Goal: Information Seeking & Learning: Learn about a topic

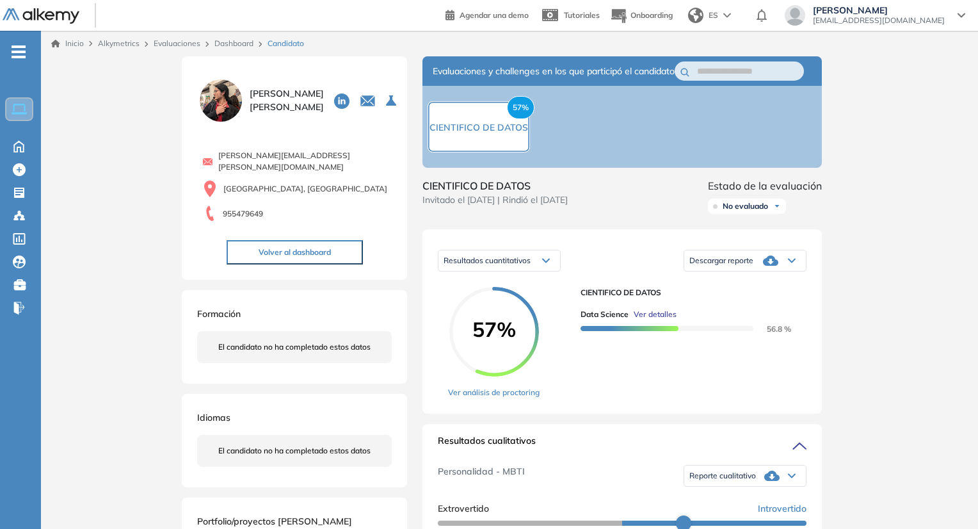
scroll to position [238, 0]
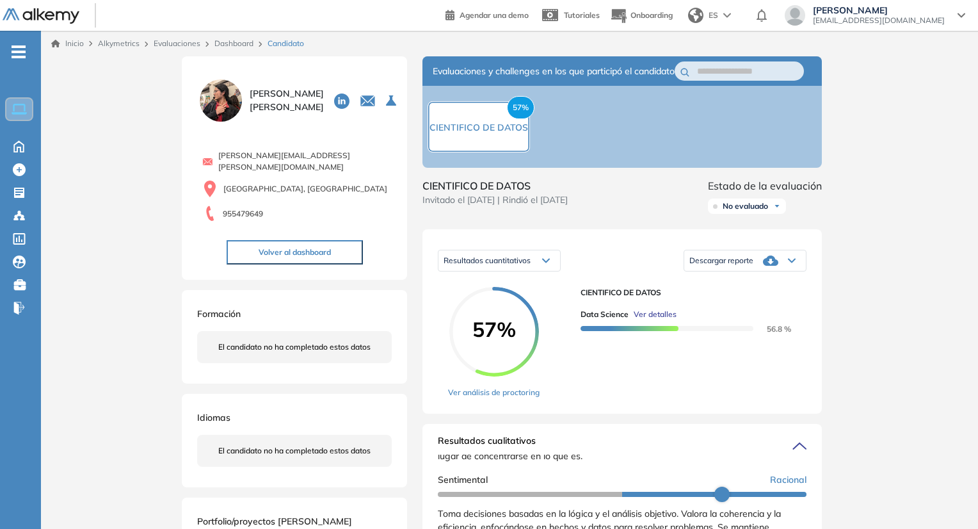
click at [240, 44] on link "Dashboard" at bounding box center [233, 43] width 39 height 10
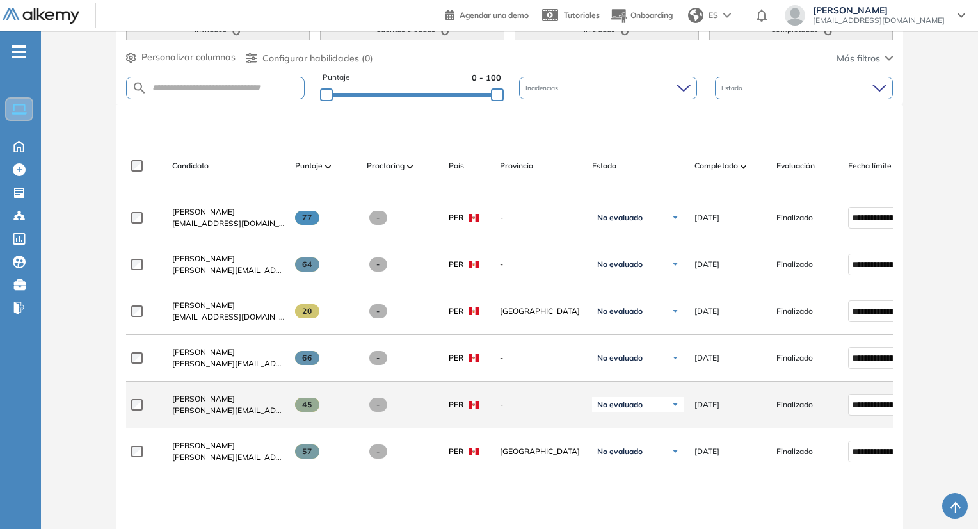
scroll to position [256, 0]
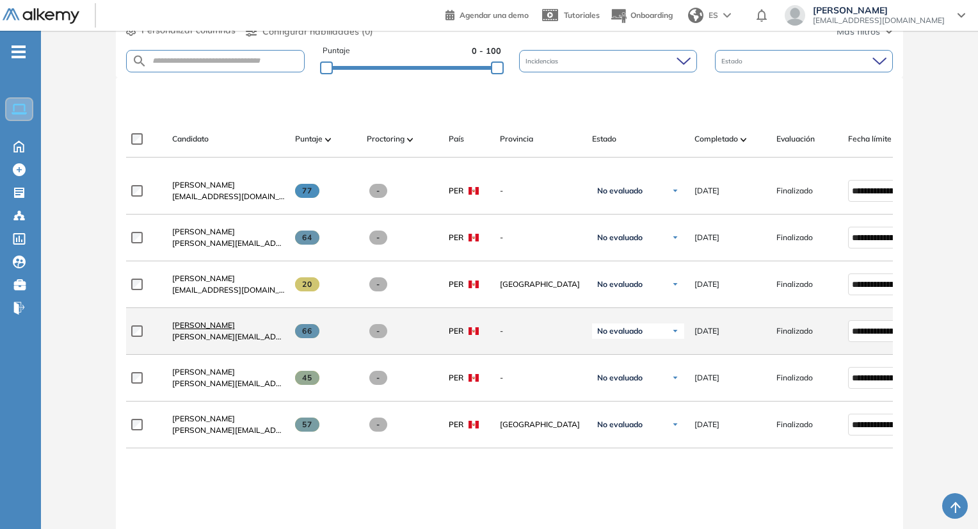
click at [216, 330] on span "[PERSON_NAME]" at bounding box center [203, 325] width 63 height 10
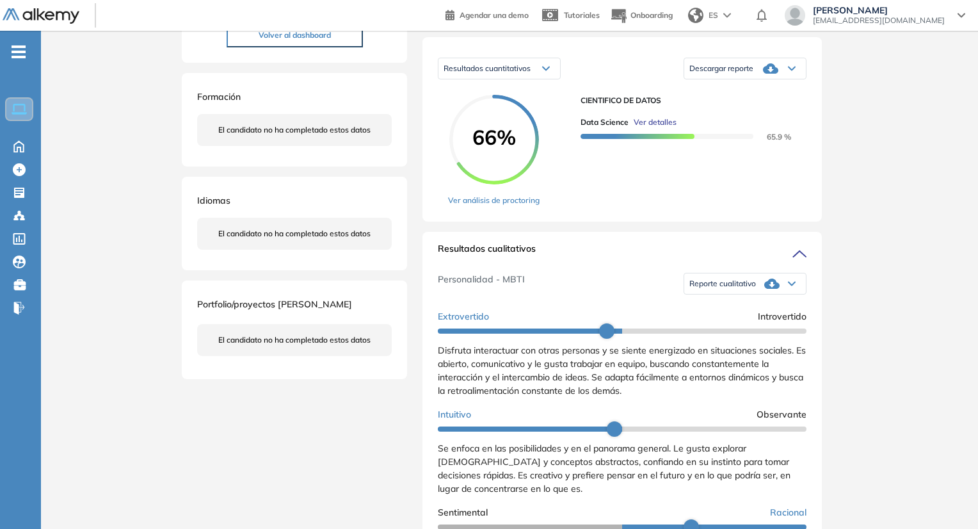
scroll to position [384, 0]
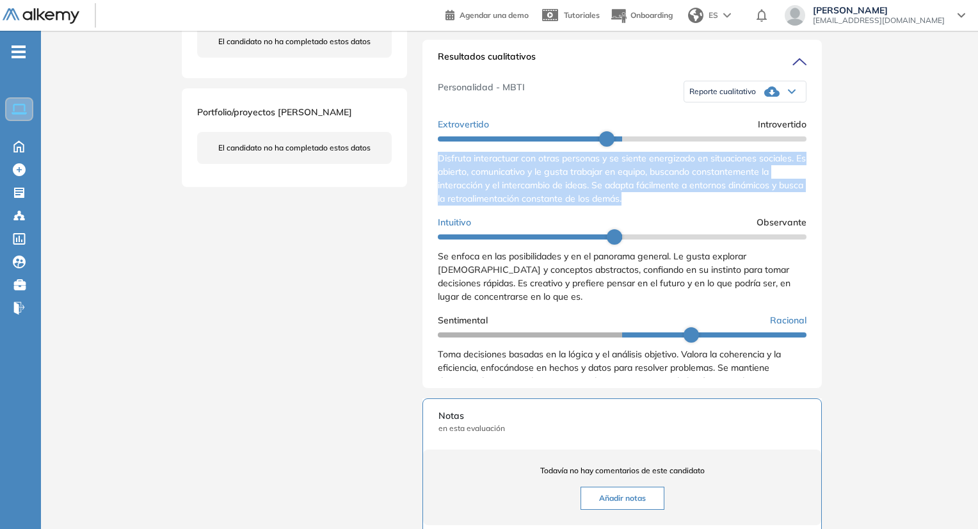
drag, startPoint x: 435, startPoint y: 172, endPoint x: 665, endPoint y: 216, distance: 233.8
click at [665, 216] on div "Resultados cualitativos Personalidad - MBTI Reporte cualitativo Reporte con Afi…" at bounding box center [621, 214] width 399 height 348
copy span "Disfruta interactuar con otras personas y se siente energizado en situaciones s…"
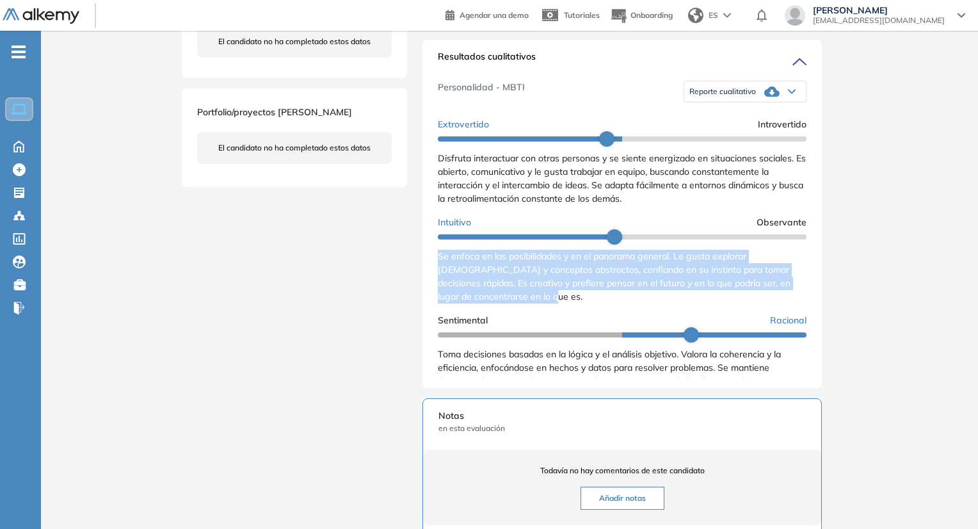
drag, startPoint x: 435, startPoint y: 269, endPoint x: 548, endPoint y: 310, distance: 120.7
click at [548, 310] on div "Resultados cualitativos Personalidad - MBTI Reporte cualitativo Reporte con Afi…" at bounding box center [621, 214] width 399 height 348
copy span "Se enfoca en las posibilidades y en el panorama general. Le gusta explorar [DEM…"
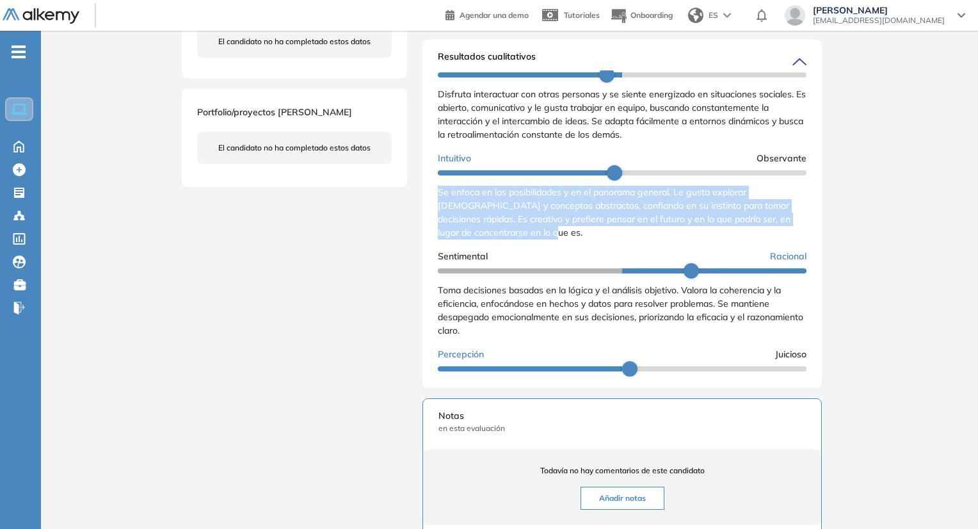
scroll to position [128, 0]
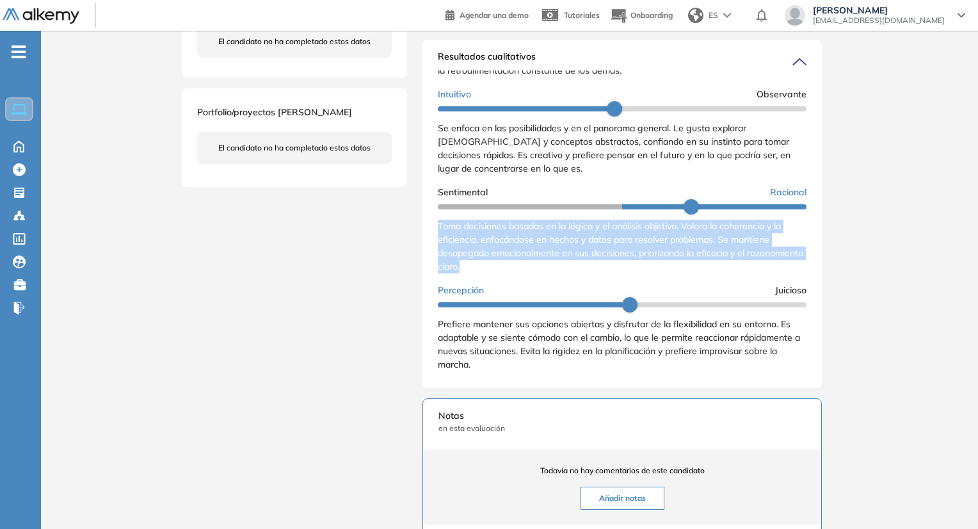
drag, startPoint x: 446, startPoint y: 238, endPoint x: 529, endPoint y: 282, distance: 93.3
click at [529, 282] on div "Resultados cualitativos Personalidad - MBTI Reporte cualitativo Reporte con Afi…" at bounding box center [621, 214] width 399 height 348
copy span "Toma decisiones basadas en la lógica y el análisis objetivo. Valora la coherenc…"
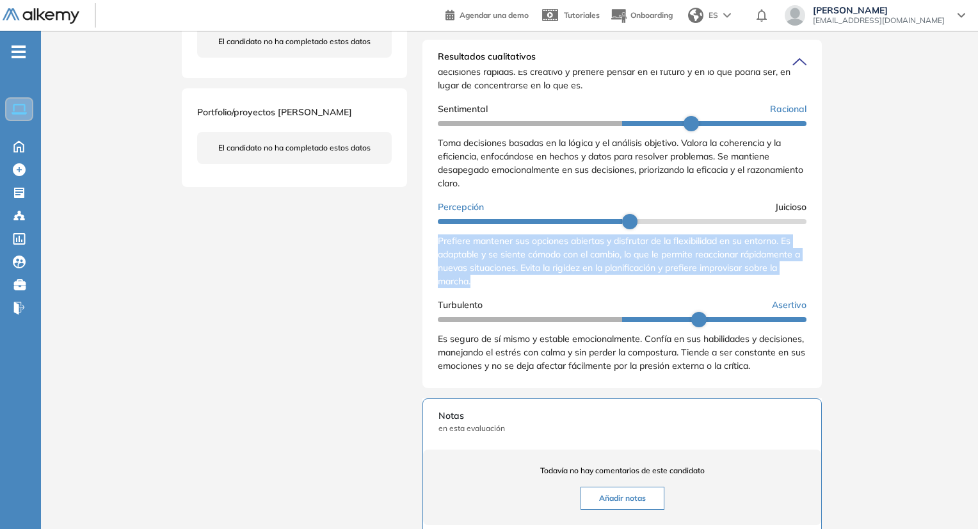
drag, startPoint x: 435, startPoint y: 236, endPoint x: 504, endPoint y: 280, distance: 81.7
click at [504, 277] on div "Resultados cualitativos Personalidad - MBTI Reporte cualitativo Reporte con Afi…" at bounding box center [621, 214] width 399 height 348
copy span "Prefiere mantener sus opciones abiertas y disfrutar de la flexibilidad en su en…"
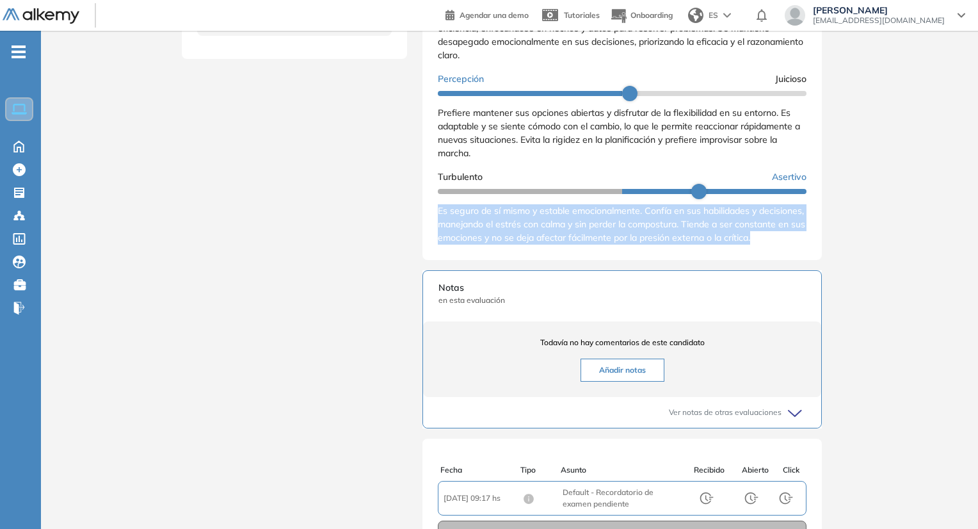
scroll to position [225, 0]
drag, startPoint x: 434, startPoint y: 205, endPoint x: 481, endPoint y: 257, distance: 69.8
click at [481, 257] on div "Resultados cualitativos Personalidad - MBTI Reporte cualitativo Reporte con Afi…" at bounding box center [621, 86] width 399 height 348
copy span "Es seguro de sí mismo y estable emocionalmente. Confía en sus habilidades y dec…"
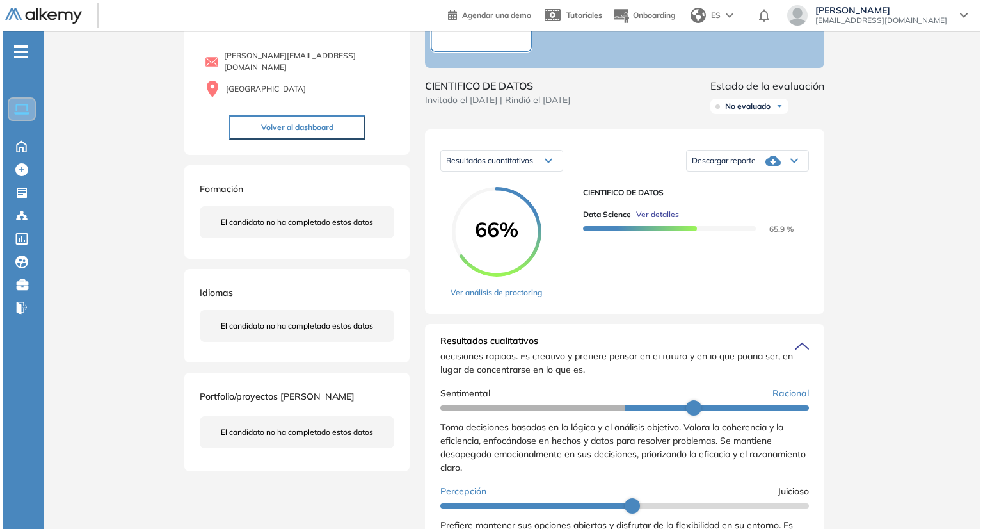
scroll to position [0, 0]
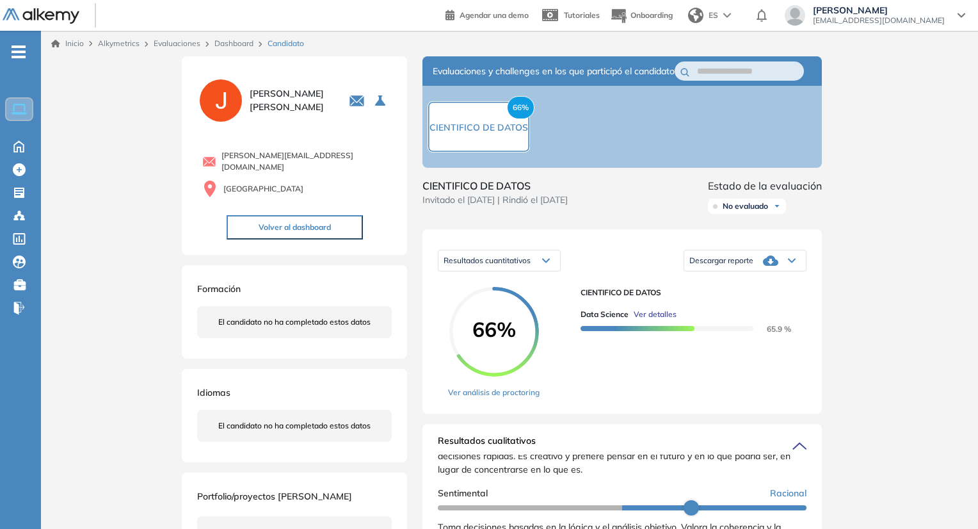
click at [651, 320] on span "Ver detalles" at bounding box center [654, 314] width 43 height 12
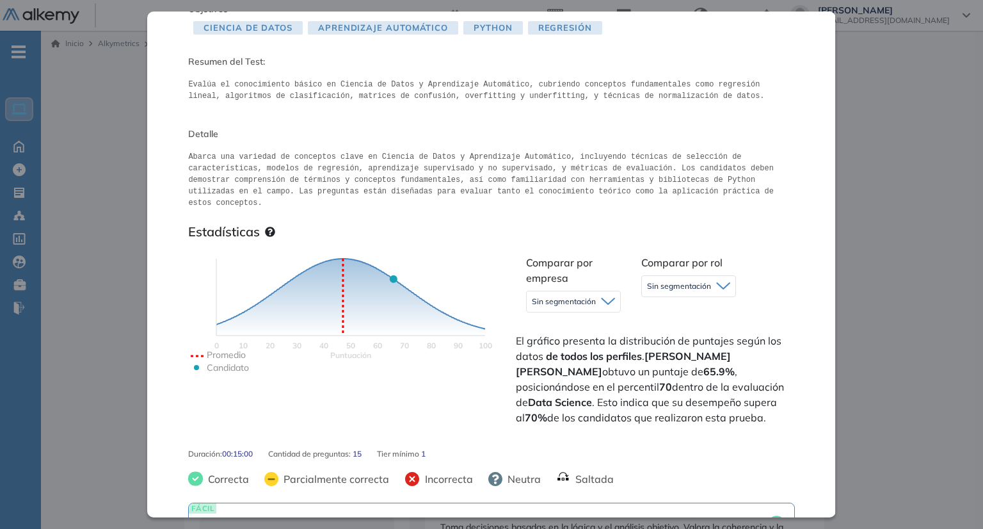
scroll to position [128, 0]
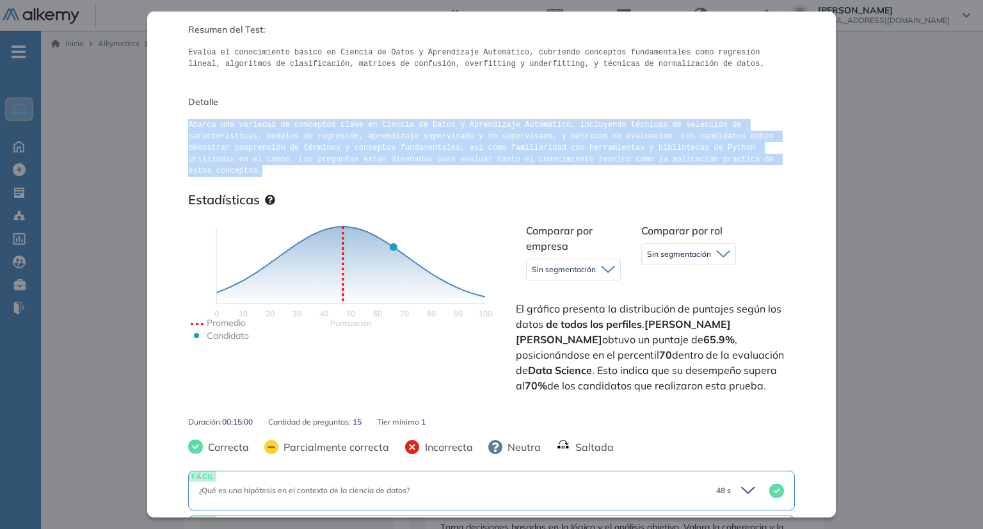
drag, startPoint x: 187, startPoint y: 123, endPoint x: 633, endPoint y: 157, distance: 447.3
click at [633, 157] on pre "Abarca una variedad de conceptos clave en Ciencia de Datos y Aprendizaje Automá…" at bounding box center [491, 148] width 606 height 58
drag, startPoint x: 632, startPoint y: 159, endPoint x: 183, endPoint y: 127, distance: 450.3
click at [183, 127] on div "Data Science Ciencia y Bases de Datos Básico Idiomas Objetivos Ciencia de Datos…" at bounding box center [491, 264] width 688 height 505
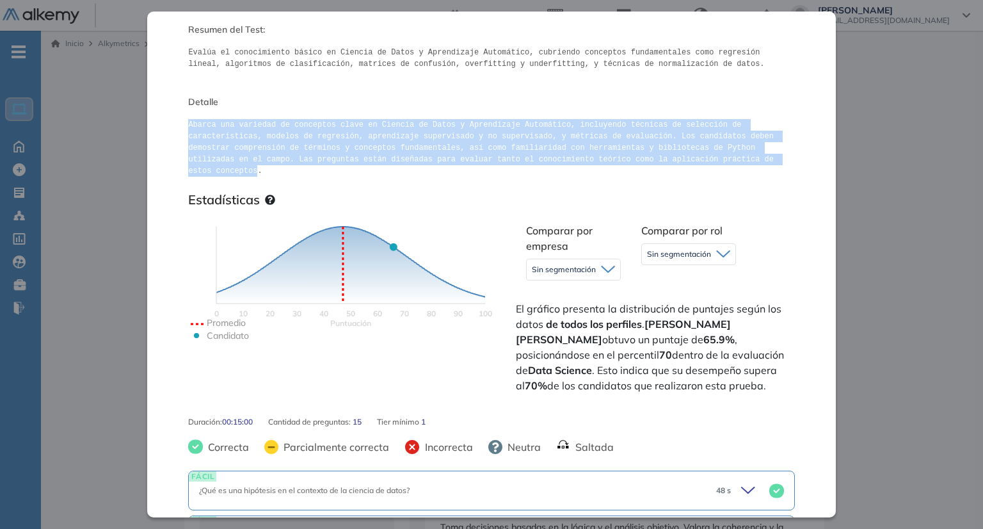
copy pre "Abarca una variedad de conceptos clave en Ciencia de Datos y Aprendizaje Automá…"
